Goal: Task Accomplishment & Management: Use online tool/utility

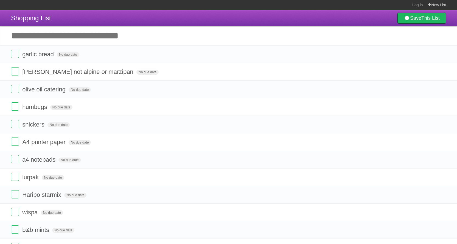
drag, startPoint x: 433, startPoint y: 0, endPoint x: 324, endPoint y: 46, distance: 118.4
click at [324, 45] on input "Add another task" at bounding box center [228, 35] width 457 height 19
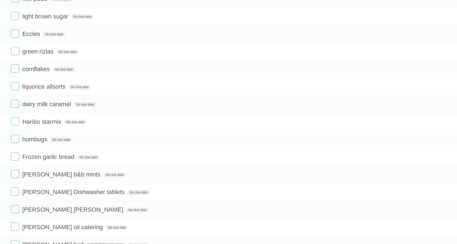
scroll to position [247, 0]
